Goal: Transaction & Acquisition: Purchase product/service

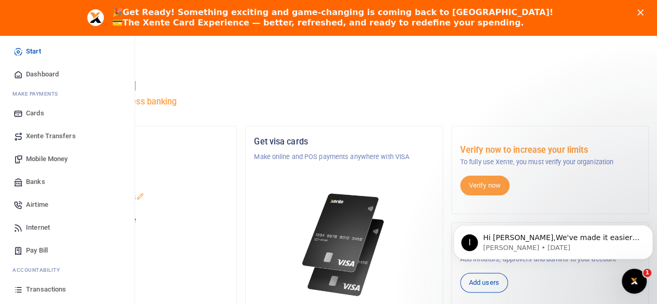
click at [45, 155] on span "Mobile Money" at bounding box center [47, 159] width 42 height 10
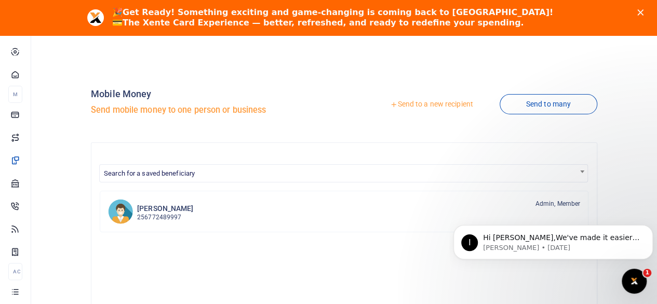
click at [390, 102] on icon at bounding box center [393, 104] width 7 height 7
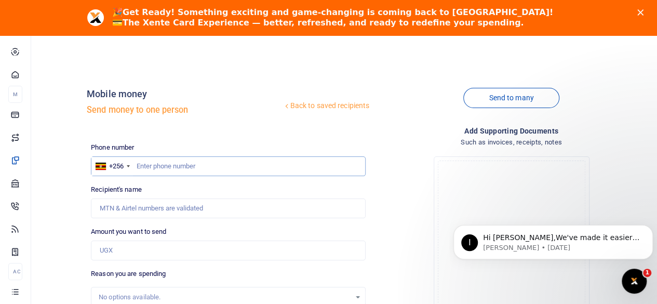
click at [194, 166] on input "text" at bounding box center [228, 166] width 275 height 20
type input "755511103"
type input "Micheal Okwasi"
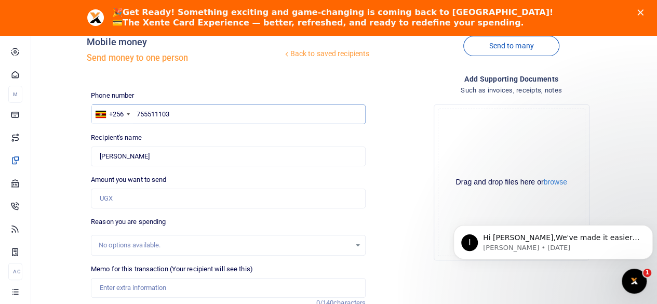
scroll to position [104, 0]
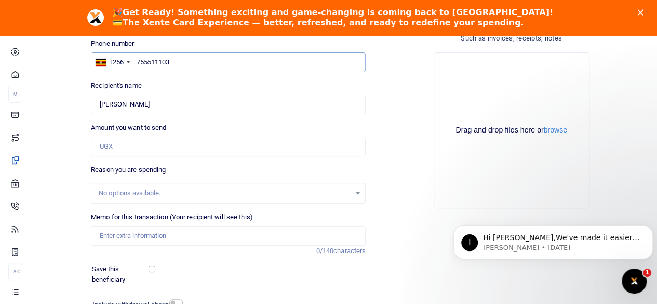
type input "755511103"
click at [138, 147] on input "Amount you want to send" at bounding box center [228, 147] width 275 height 20
type input "240,000"
click at [280, 272] on div "Save this beneficiary" at bounding box center [222, 274] width 268 height 20
click at [184, 229] on input "Memo for this transaction (Your recipient will see this)" at bounding box center [228, 236] width 275 height 20
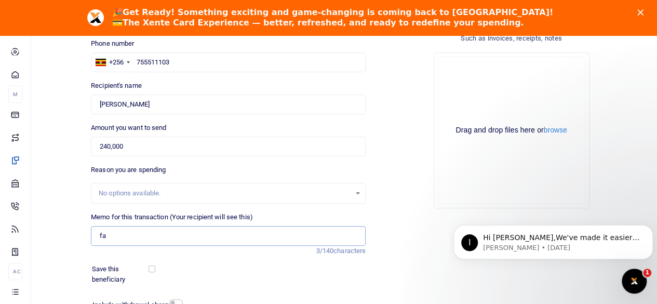
type input "f"
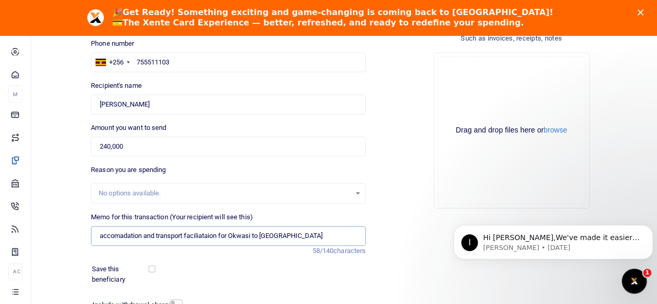
click at [204, 237] on input "accomadation and transport faciliataion for Okwasi to Gulu" at bounding box center [228, 236] width 275 height 20
click at [122, 240] on input "accomadation and transport faciliataion for Okwasi to Gulu" at bounding box center [228, 236] width 275 height 20
type input "accomadation and transport faciliataion for Okwasi to Gulu"
drag, startPoint x: 123, startPoint y: 237, endPoint x: 244, endPoint y: 279, distance: 128.6
click at [244, 279] on div "Save this beneficiary" at bounding box center [222, 274] width 268 height 20
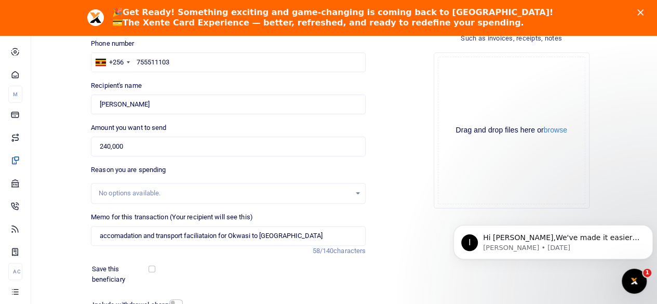
click at [227, 246] on div "Memo for this transaction (Your recipient will see this) accomadation and trans…" at bounding box center [228, 234] width 283 height 44
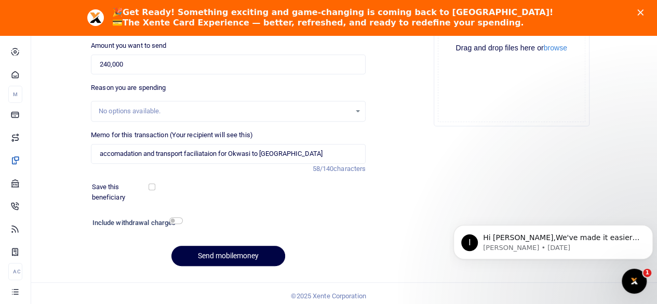
scroll to position [190, 0]
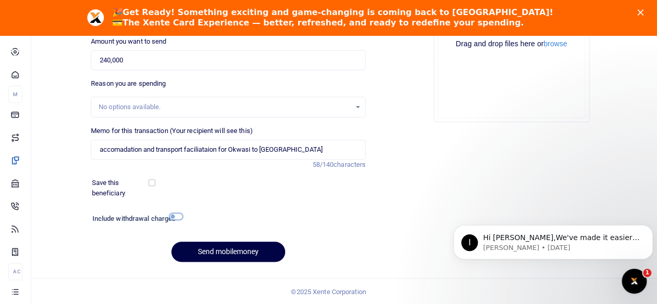
click at [179, 217] on input "checkbox" at bounding box center [176, 216] width 14 height 7
checkbox input "true"
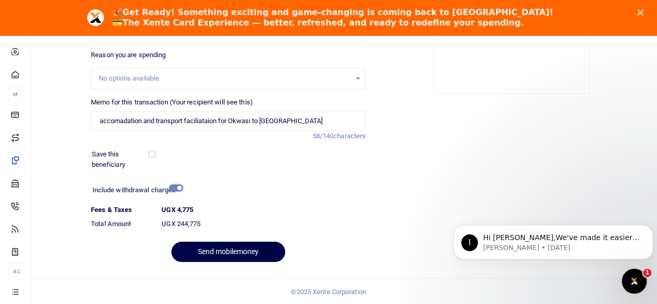
scroll to position [219, 0]
click at [232, 247] on button "Send mobilemoney" at bounding box center [228, 251] width 114 height 20
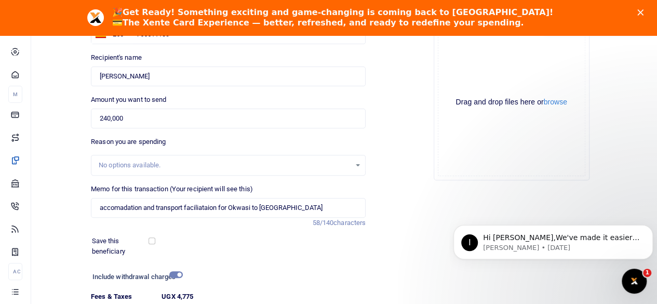
scroll to position [115, 0]
